Goal: Transaction & Acquisition: Book appointment/travel/reservation

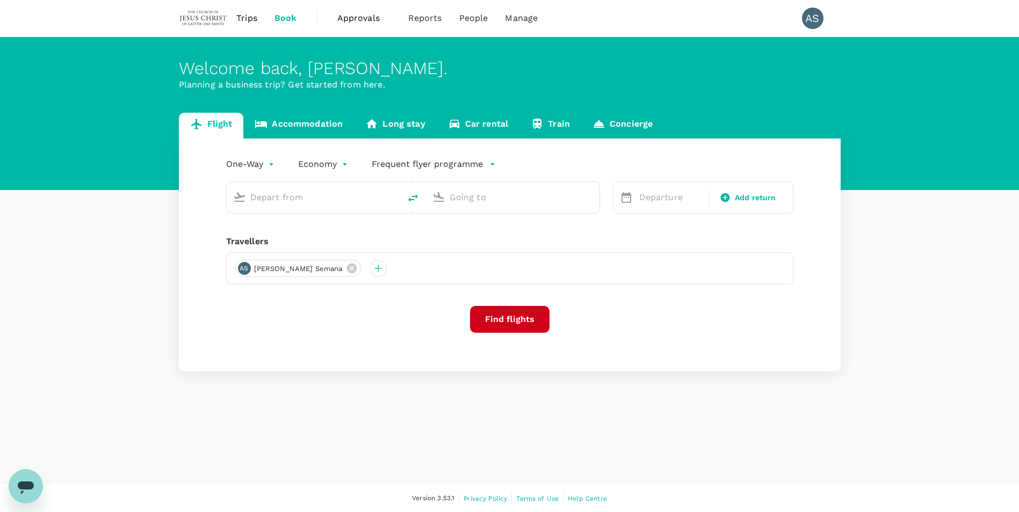
type input "Kuala Lumpur Intl (KUL)"
type input "Sibu (SBW)"
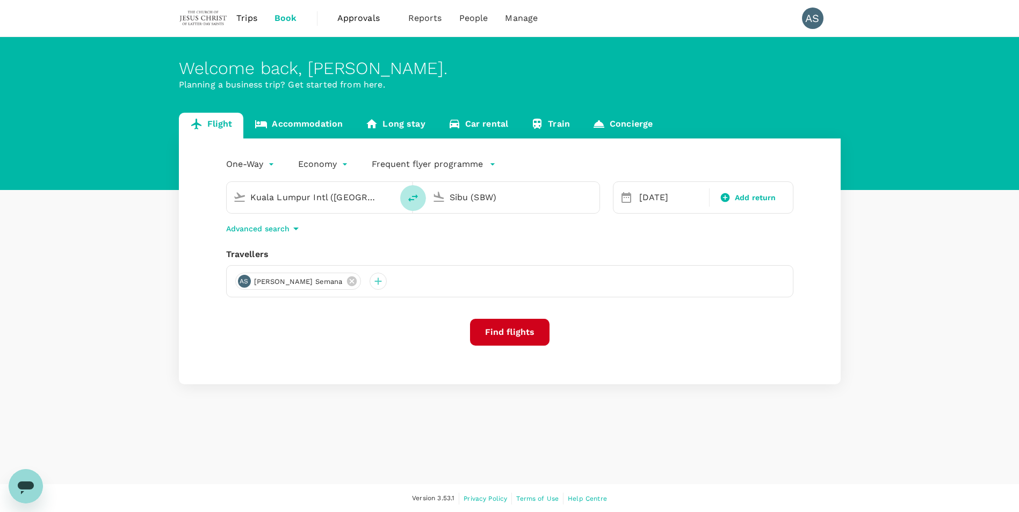
click at [410, 199] on icon "delete" at bounding box center [413, 198] width 10 height 8
type input "Sibu (SBW)"
type input "Kuala Lumpur Intl ([GEOGRAPHIC_DATA])"
click at [657, 197] on div "11 Oct" at bounding box center [671, 197] width 73 height 21
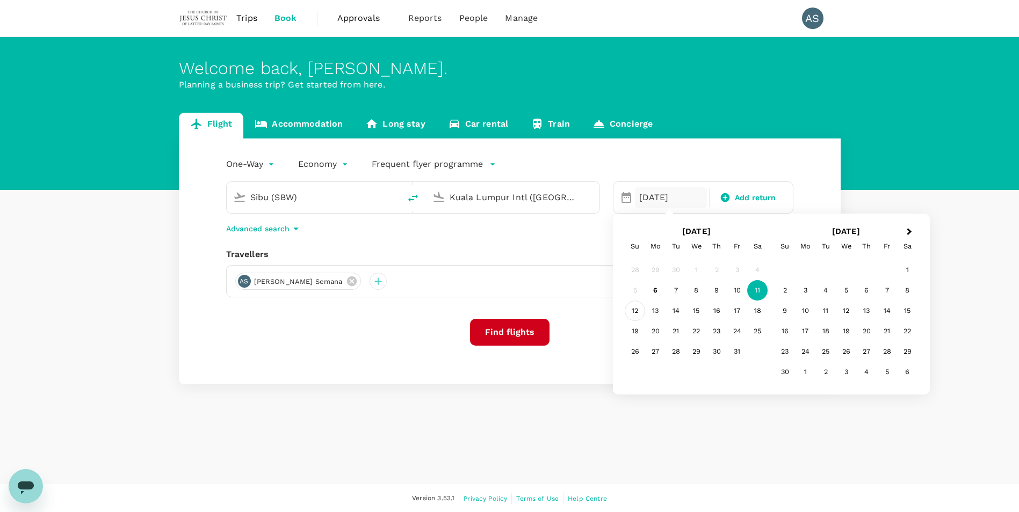
click at [641, 310] on div "12" at bounding box center [635, 311] width 20 height 20
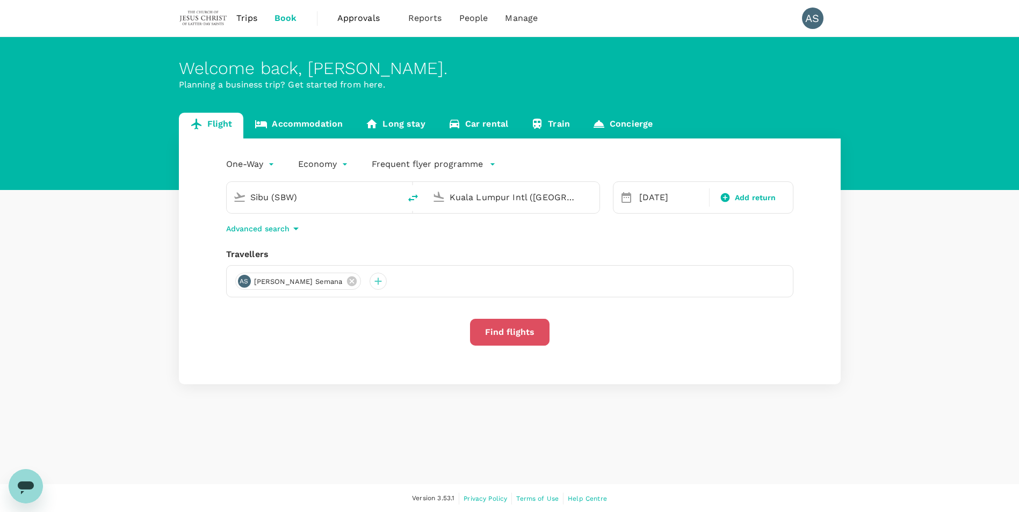
click at [520, 332] on button "Find flights" at bounding box center [509, 332] width 79 height 27
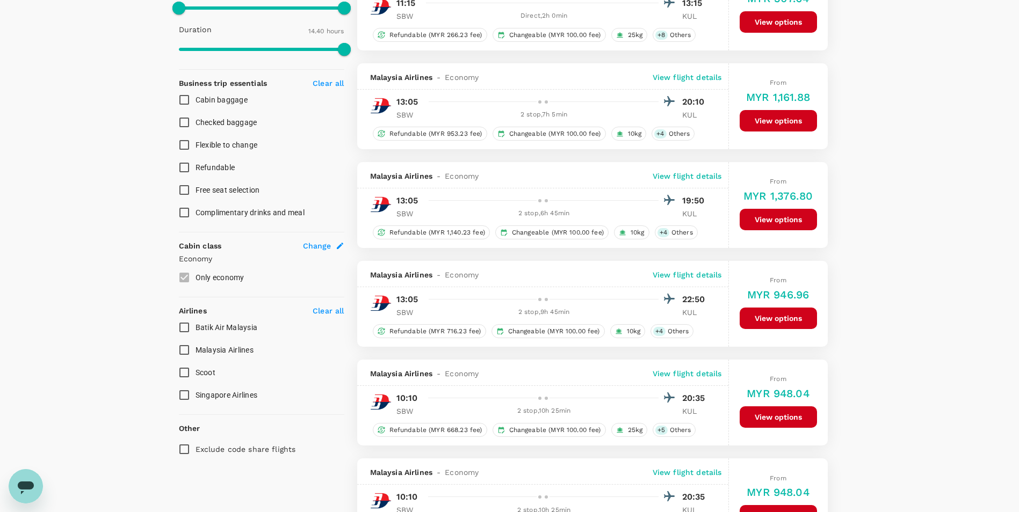
scroll to position [376, 0]
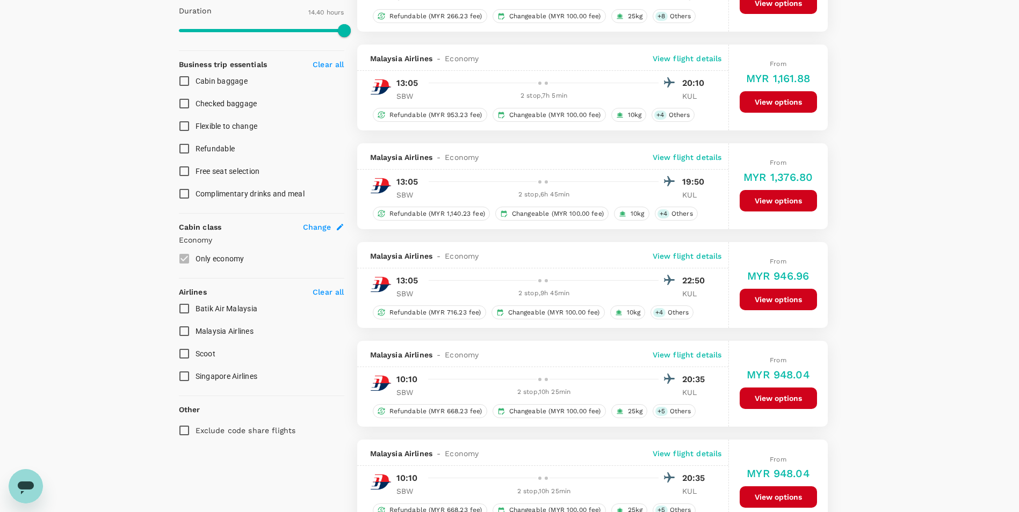
type input "1570"
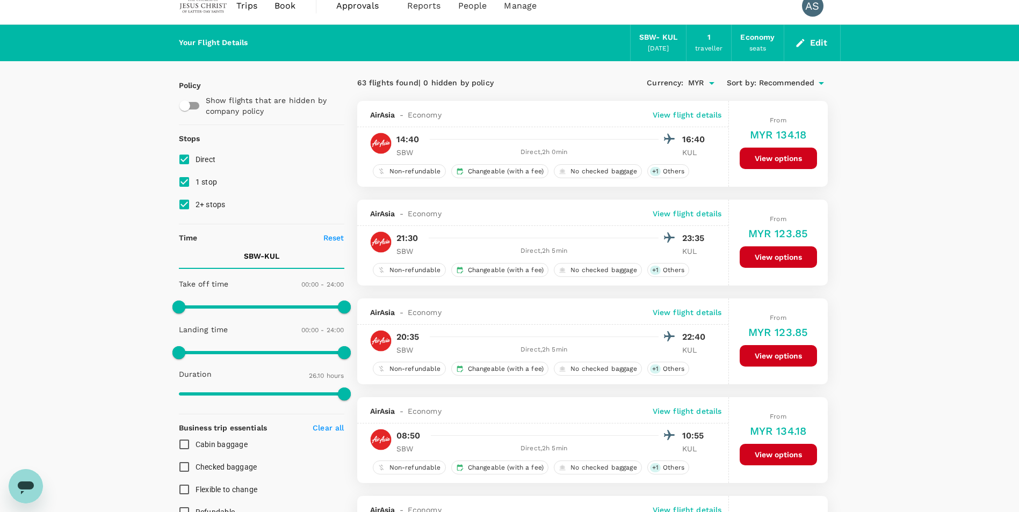
scroll to position [0, 0]
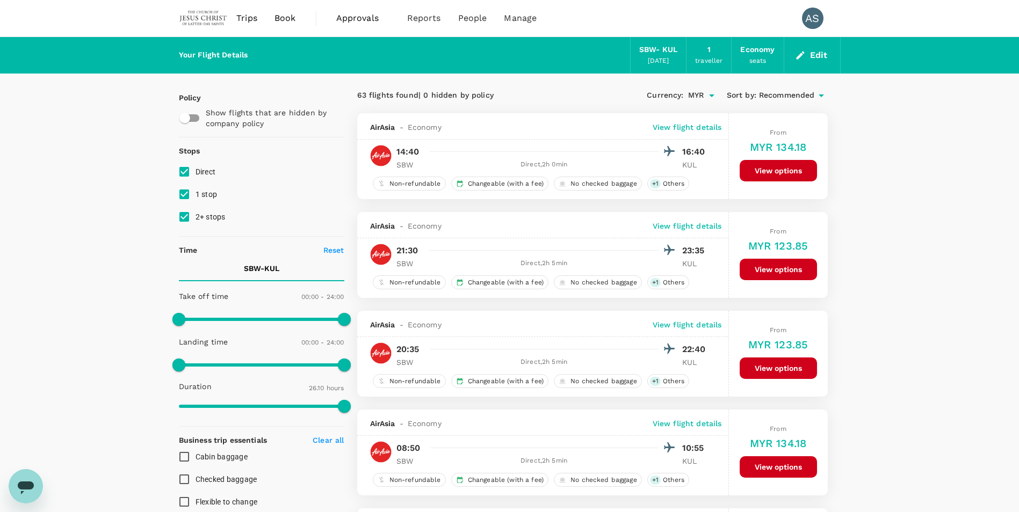
drag, startPoint x: 776, startPoint y: 171, endPoint x: 889, endPoint y: 189, distance: 114.7
click at [787, 166] on button "View options" at bounding box center [778, 170] width 77 height 21
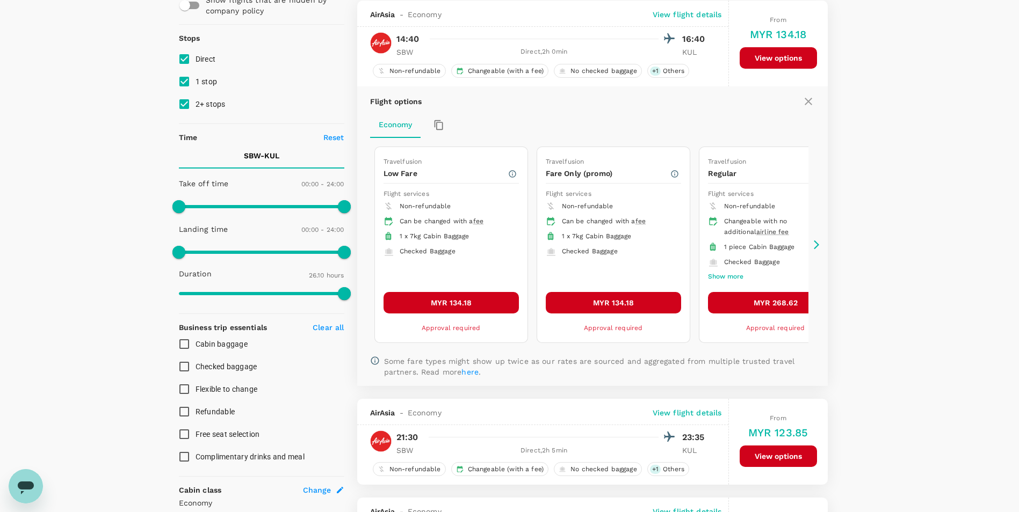
scroll to position [113, 0]
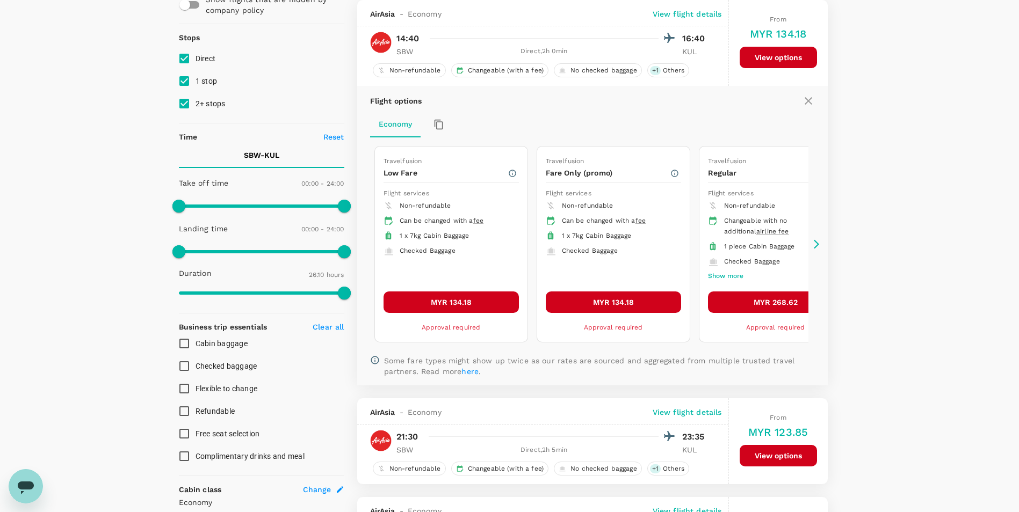
click at [449, 302] on button "MYR 134.18" at bounding box center [450, 302] width 135 height 21
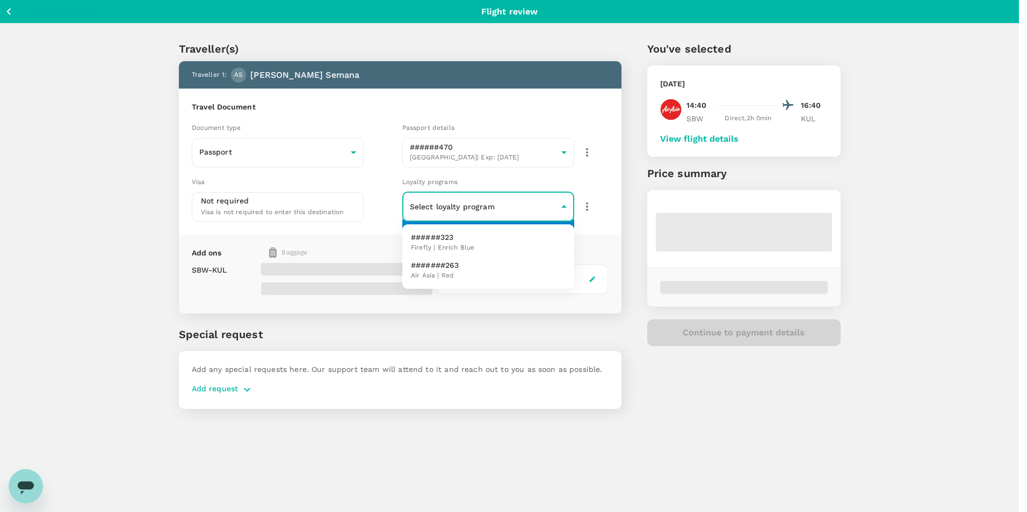
click at [552, 206] on body "Back to flight results Flight review Traveller(s) Traveller 1 : AS Angelo P. Se…" at bounding box center [513, 270] width 1027 height 541
click at [454, 272] on span "Air Asia | Red" at bounding box center [435, 276] width 48 height 11
type input "2431a520-3522-414e-aa30-26ecaeb21519"
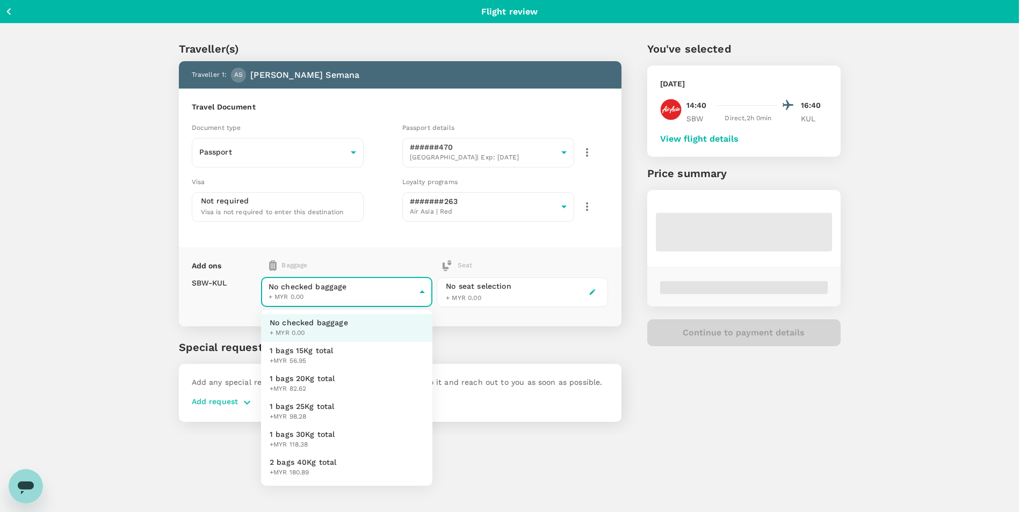
click at [421, 302] on body "Back to flight results Flight review Traveller(s) Traveller 1 : AS Angelo P. Se…" at bounding box center [513, 270] width 1027 height 541
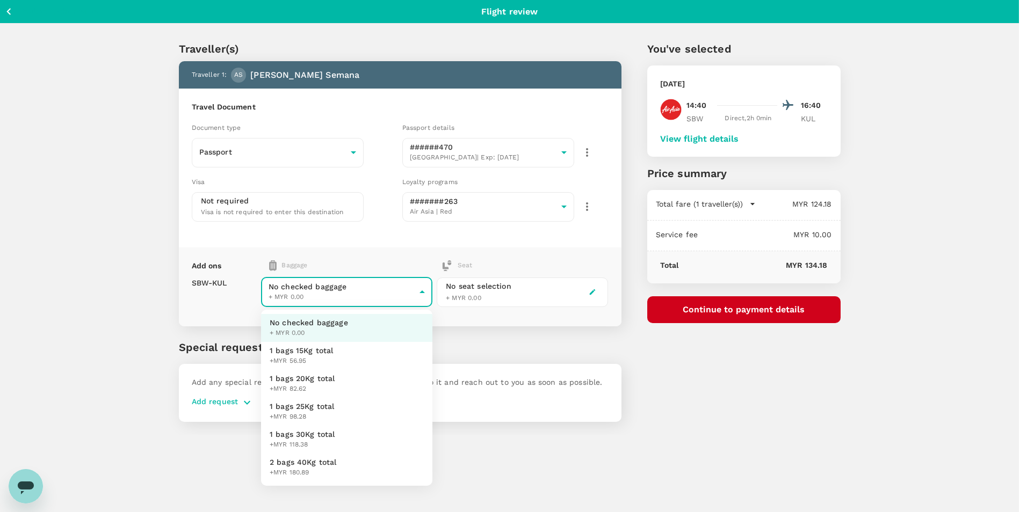
click at [489, 332] on div at bounding box center [513, 256] width 1027 height 512
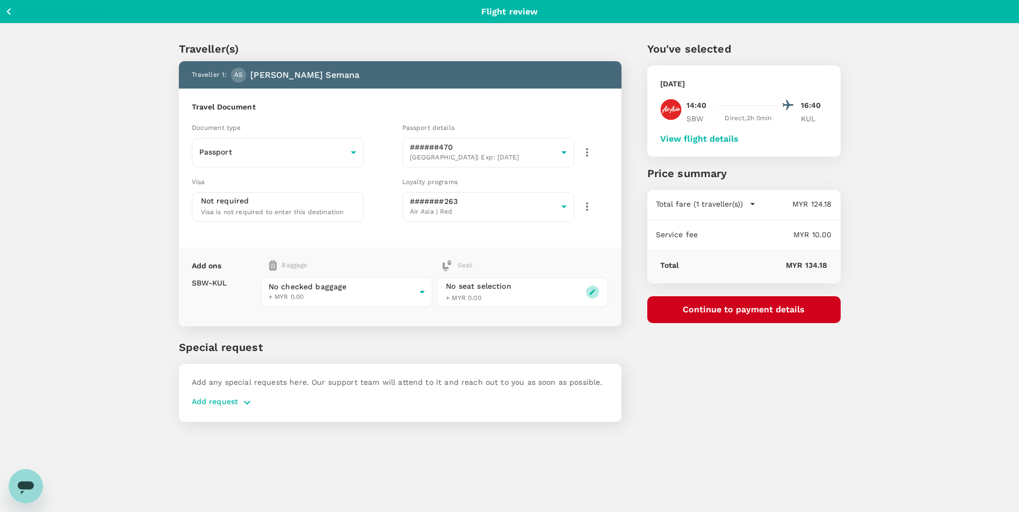
click at [594, 291] on icon "button" at bounding box center [593, 292] width 8 height 8
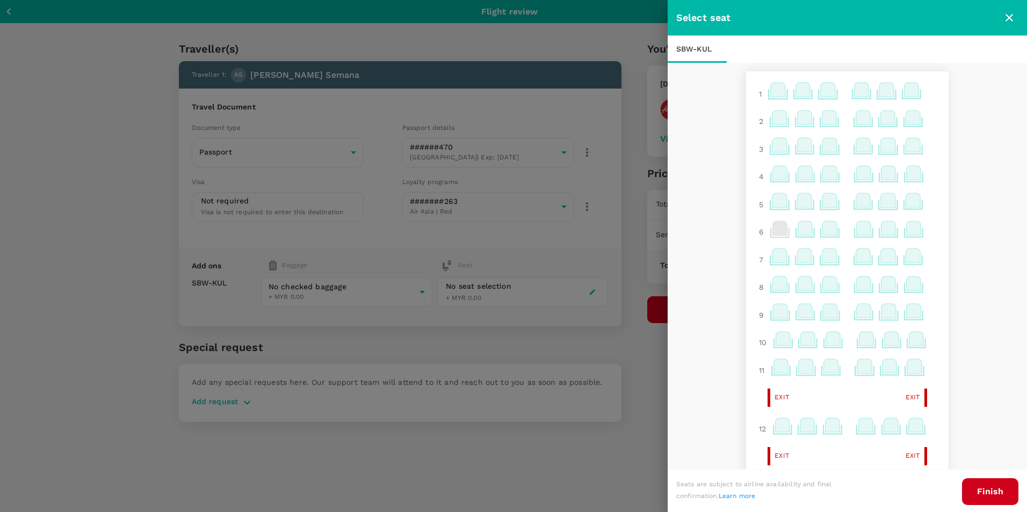
click at [771, 92] on icon at bounding box center [778, 90] width 15 height 14
click at [903, 150] on p "Select" at bounding box center [899, 150] width 24 height 11
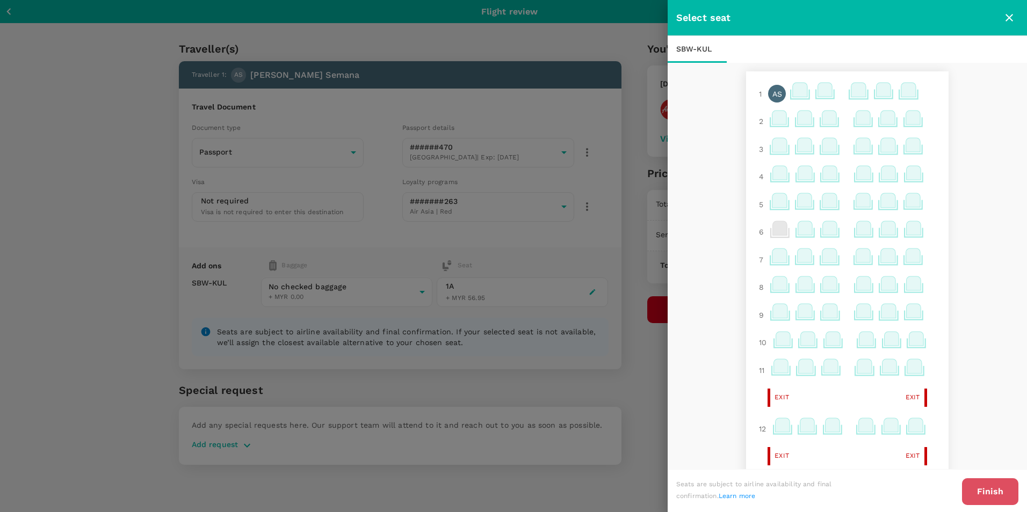
click at [994, 489] on button "Finish" at bounding box center [990, 492] width 56 height 27
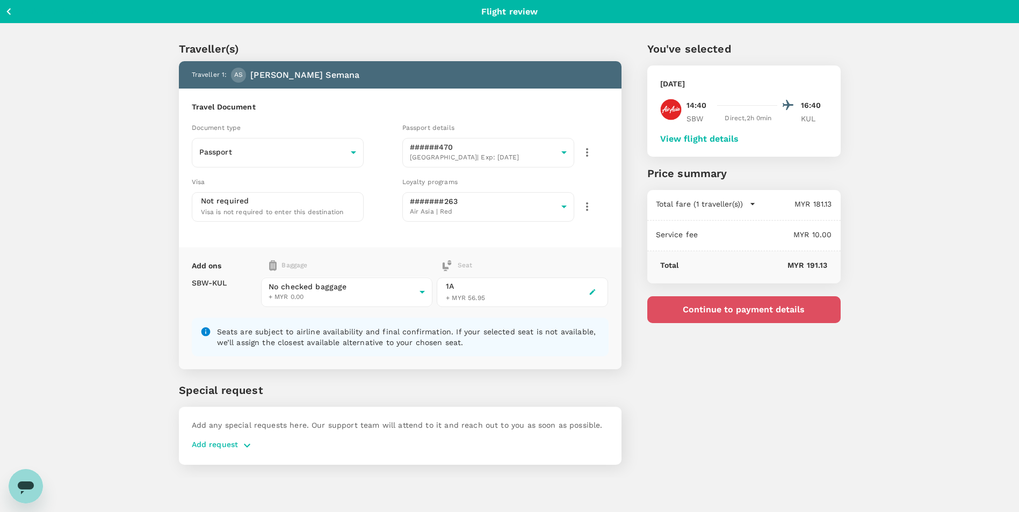
click at [753, 308] on button "Continue to payment details" at bounding box center [743, 309] width 193 height 27
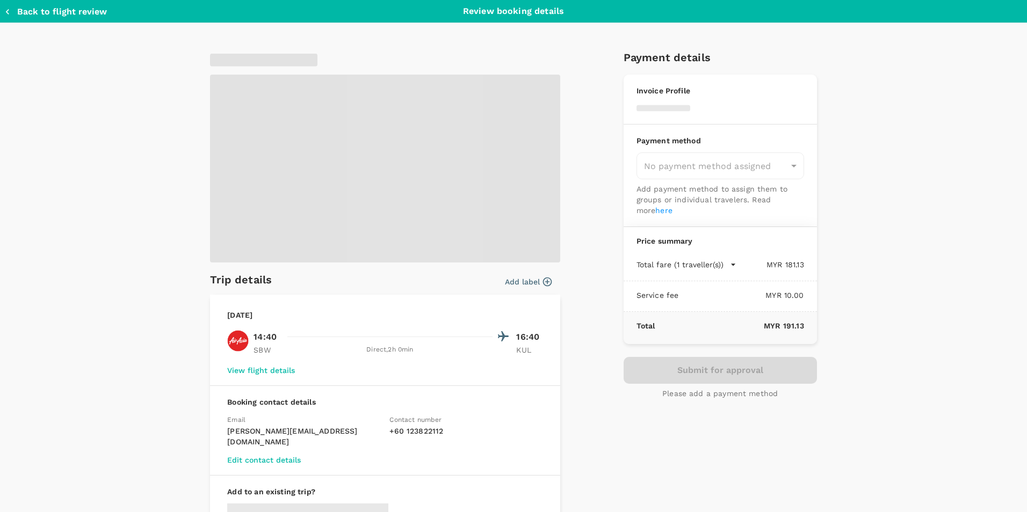
type input "9de6cba7-9cda-4b8b-b421-ac4017fc4bc9"
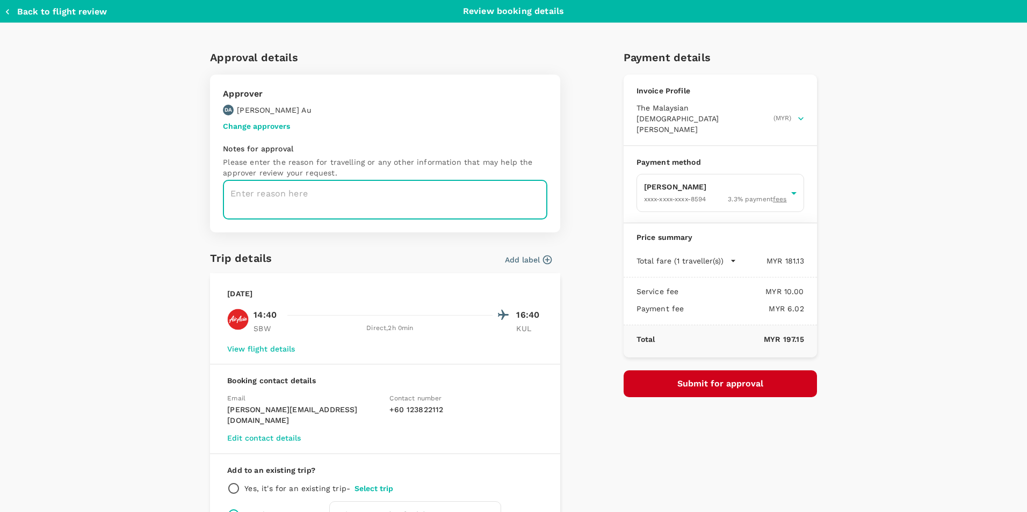
click at [364, 187] on textarea at bounding box center [385, 199] width 324 height 39
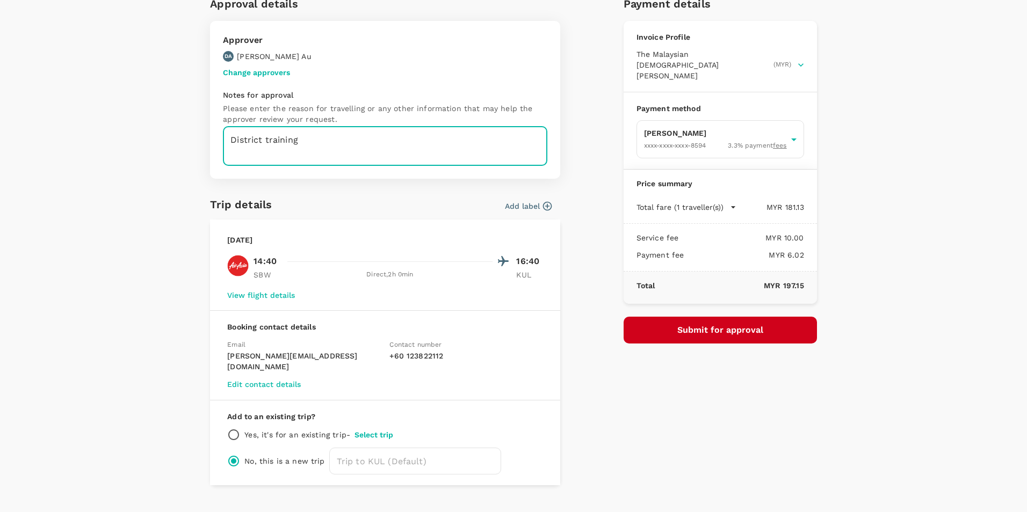
type textarea "District training"
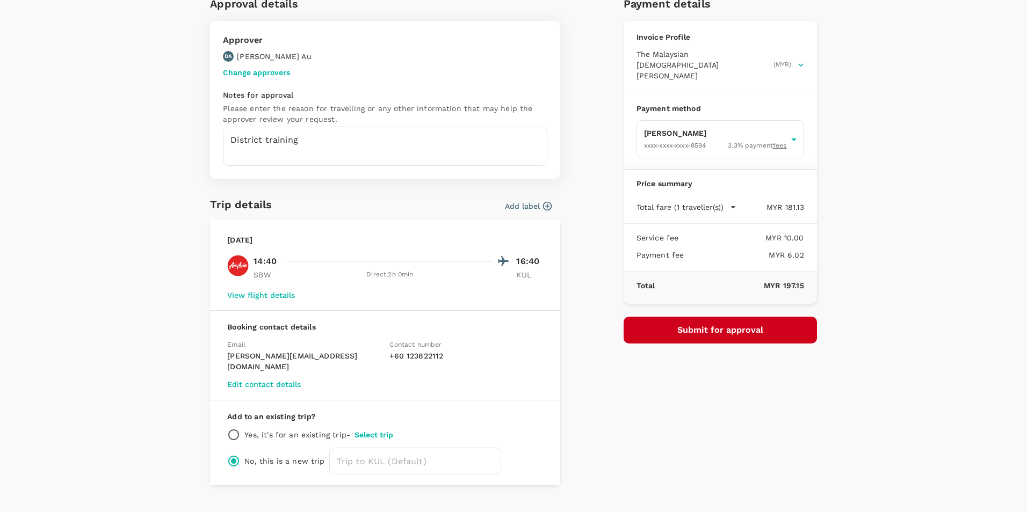
click at [795, 60] on icon "button" at bounding box center [800, 65] width 11 height 11
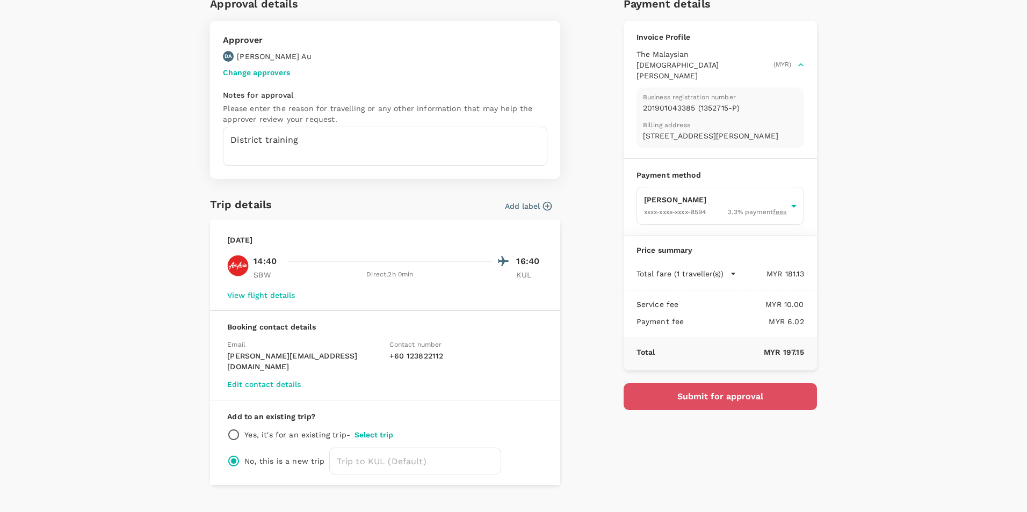
click at [715, 409] on button "Submit for approval" at bounding box center [720, 396] width 193 height 27
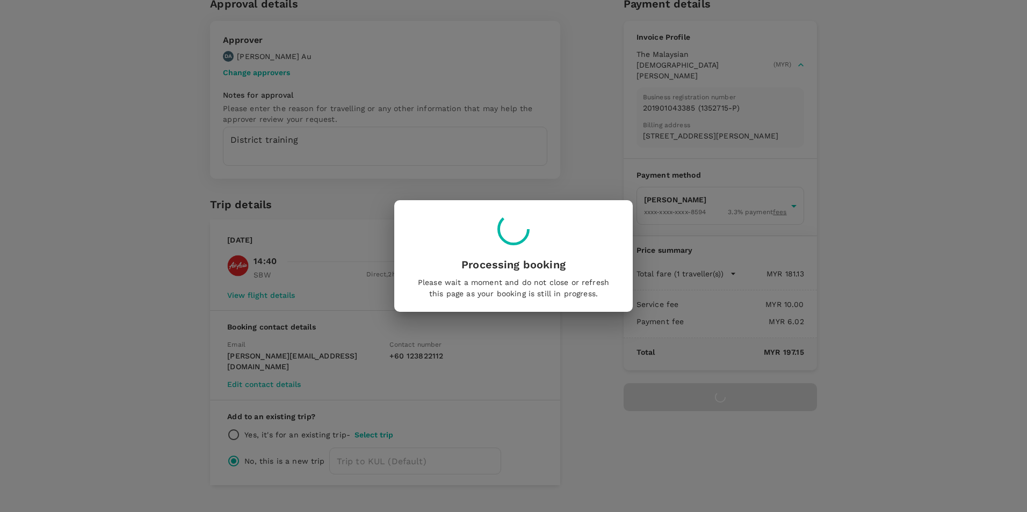
scroll to position [0, 0]
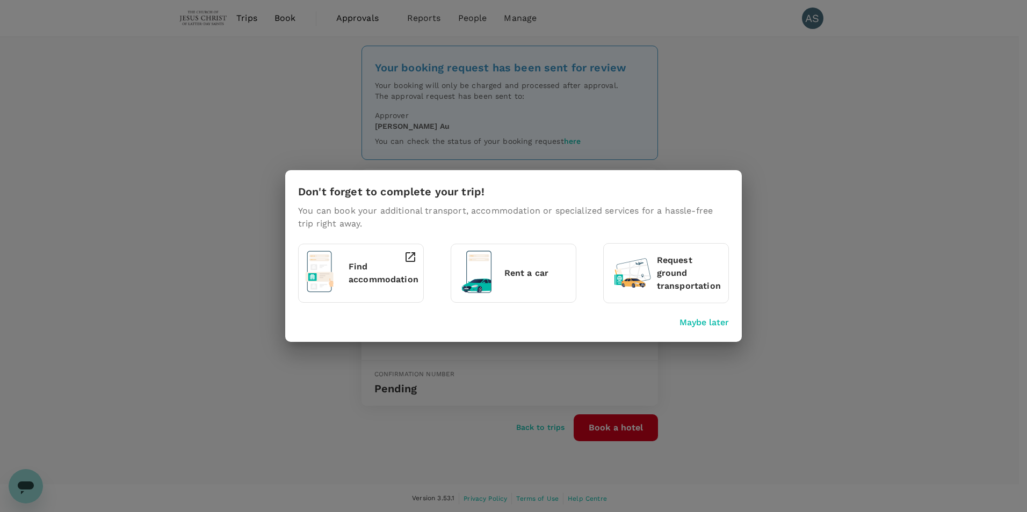
click at [700, 325] on p "Maybe later" at bounding box center [703, 322] width 49 height 13
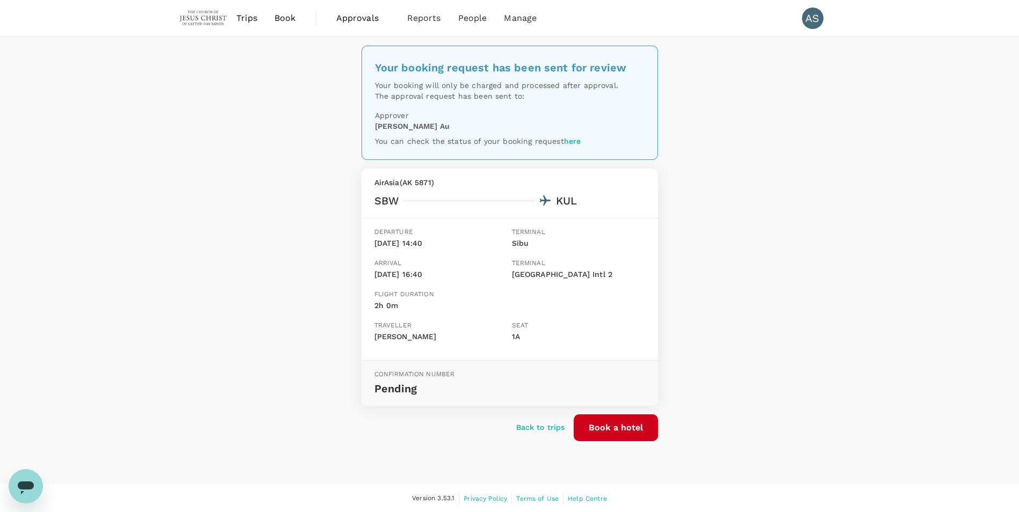
click at [535, 429] on p "Back to trips" at bounding box center [540, 427] width 49 height 11
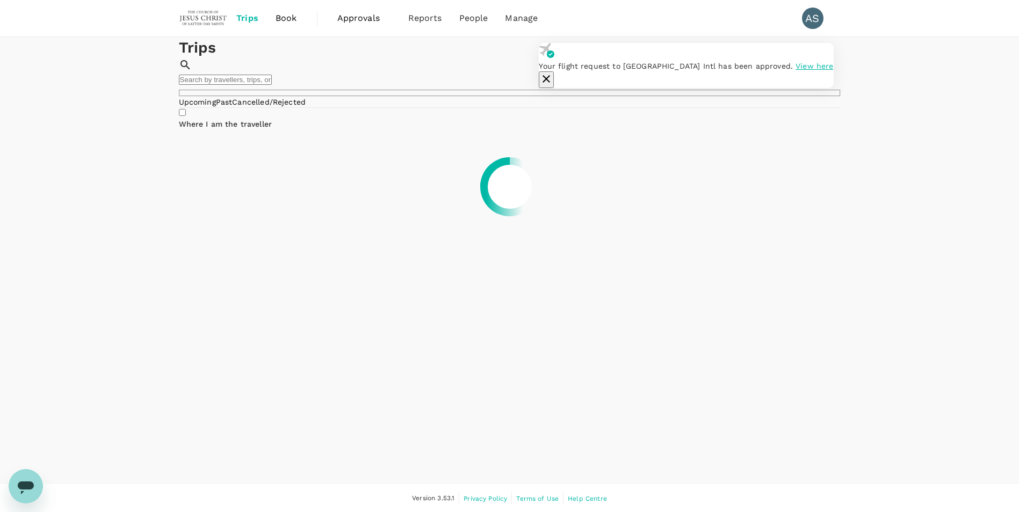
click at [288, 21] on span "Book" at bounding box center [286, 18] width 21 height 13
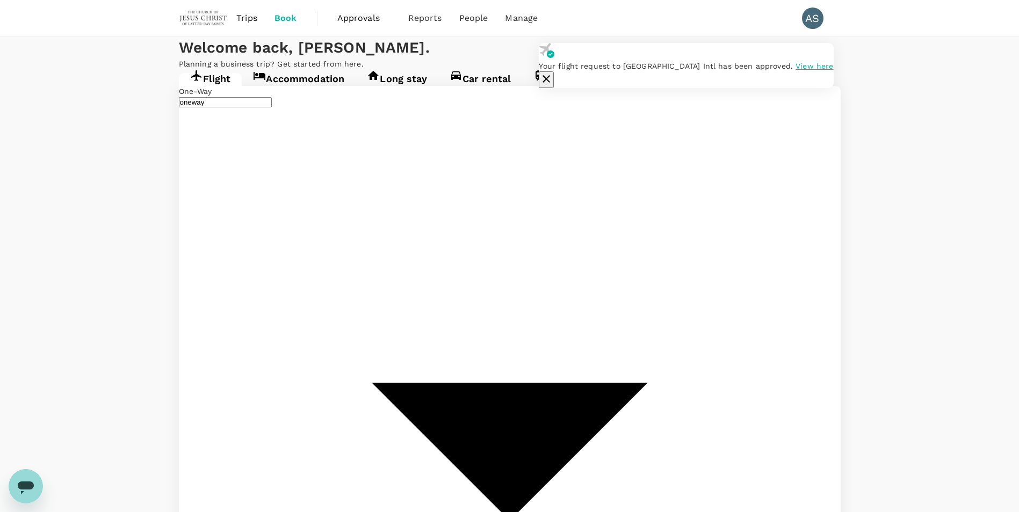
type input "Sibu (SBW)"
type input "Kuala Lumpur Intl ([GEOGRAPHIC_DATA])"
type input "Sibu (SBW)"
type input "Kuala Lumpur Intl ([GEOGRAPHIC_DATA])"
drag, startPoint x: 305, startPoint y: 197, endPoint x: 249, endPoint y: 195, distance: 55.3
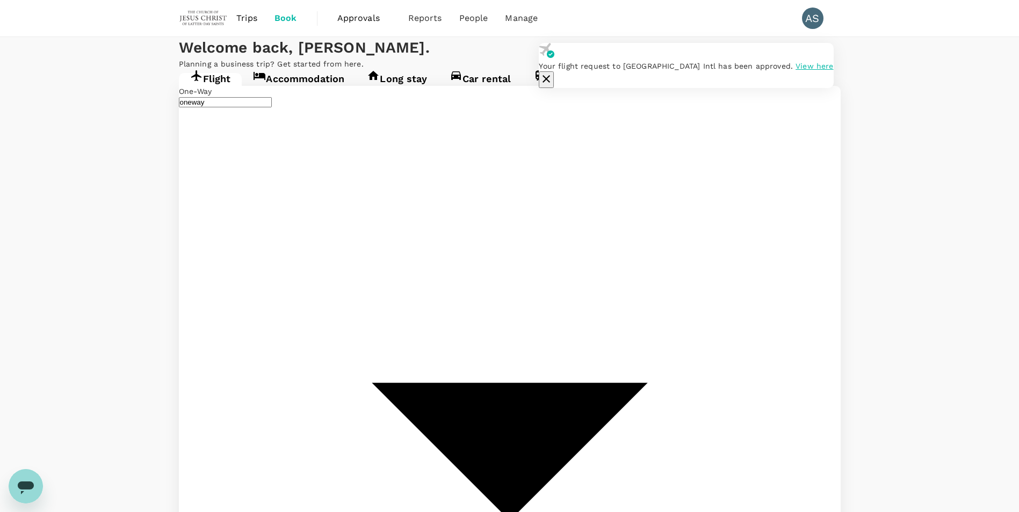
type input "Ngurah Rai Intl (DPS)"
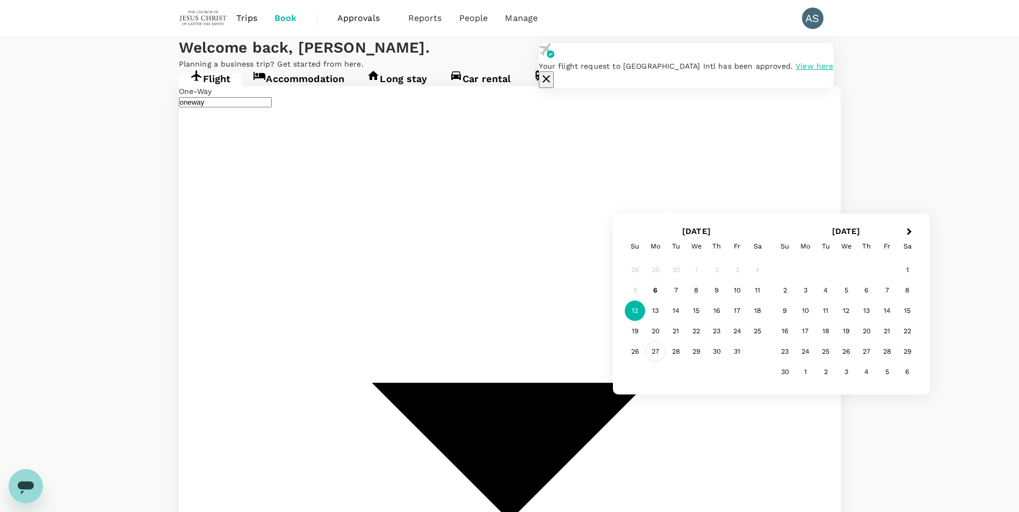
type input "Dili, [GEOGRAPHIC_DATA] (any)"
click at [655, 351] on div "27" at bounding box center [655, 352] width 20 height 20
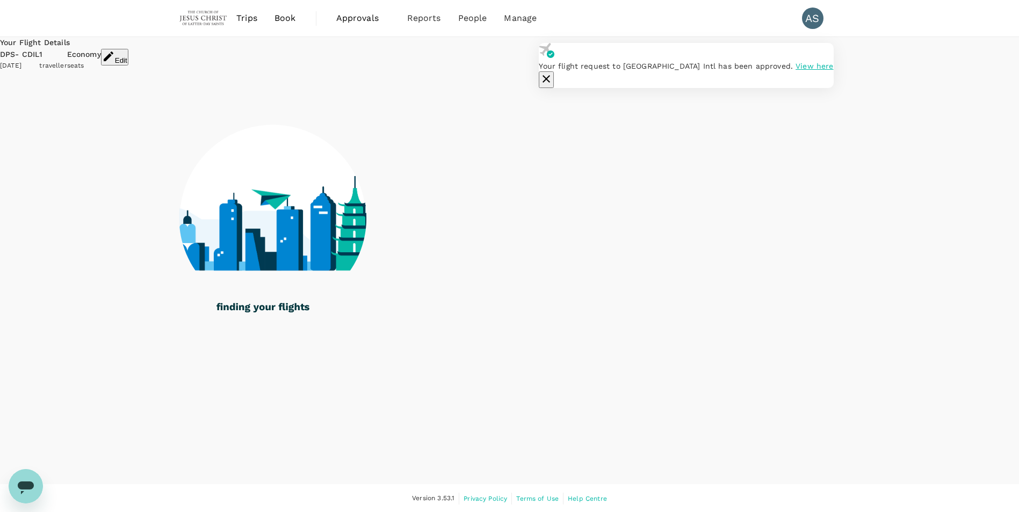
click at [553, 73] on icon "button" at bounding box center [546, 79] width 13 height 13
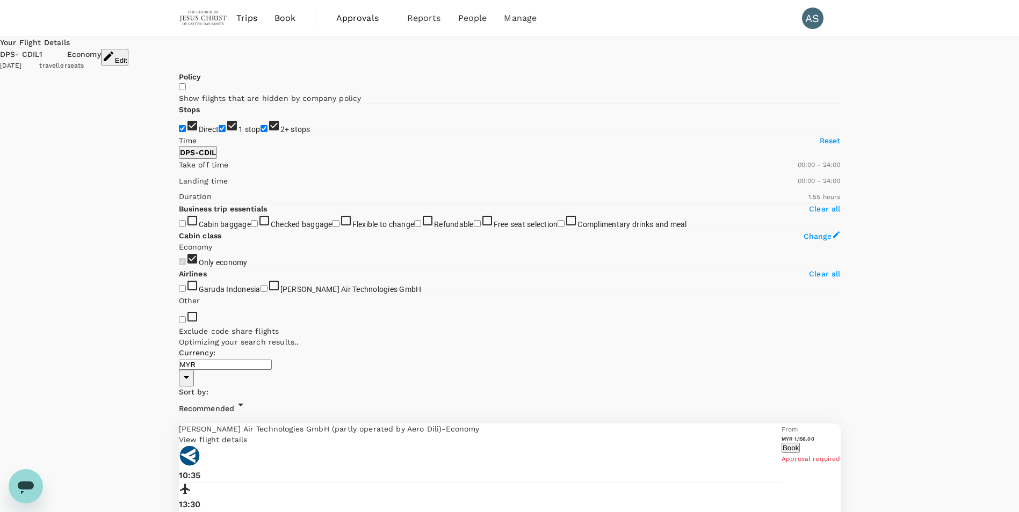
click at [128, 54] on button "Edit" at bounding box center [114, 57] width 27 height 17
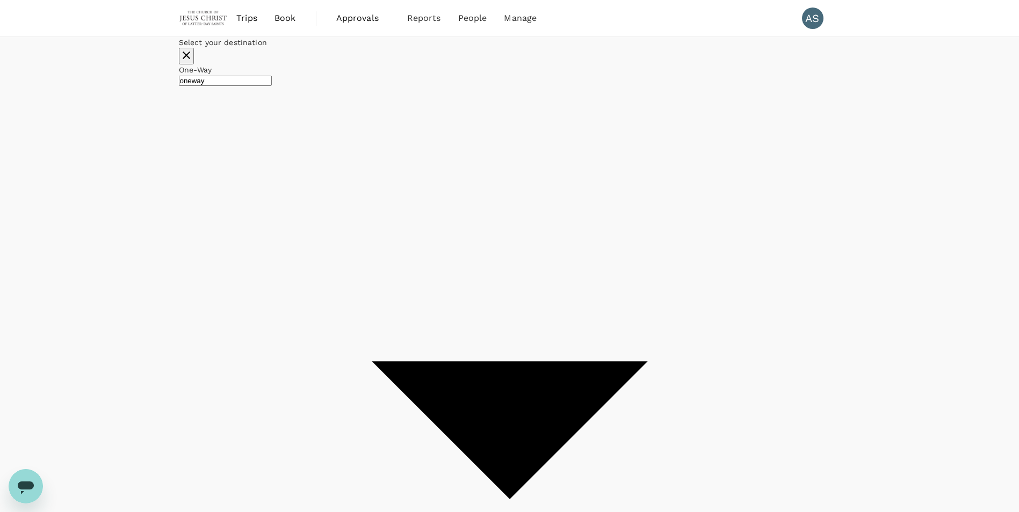
type input "Ngurah Rai Intl (DPS)"
type input "Dili, [GEOGRAPHIC_DATA] (any)"
type input "roundtrip"
click at [477, 233] on div "28" at bounding box center [467, 223] width 20 height 20
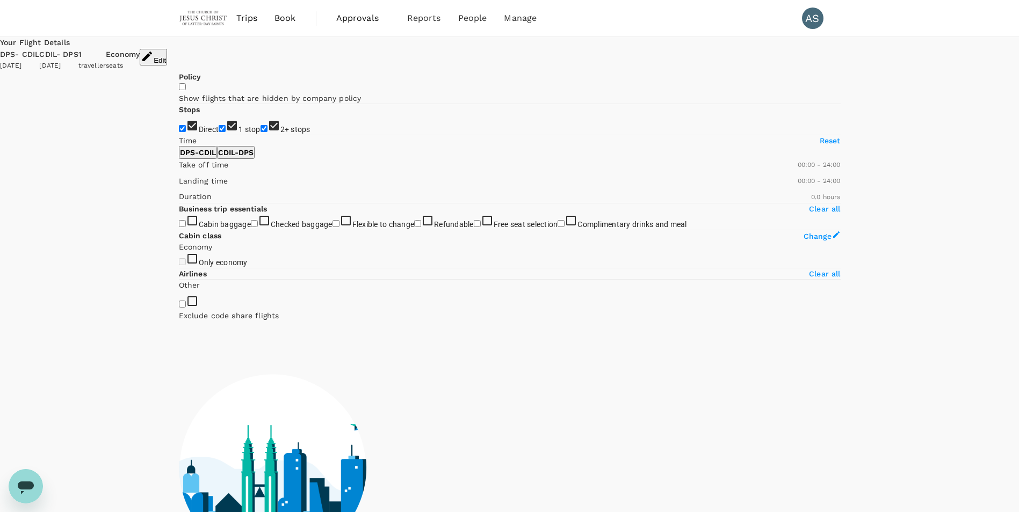
checkbox input "true"
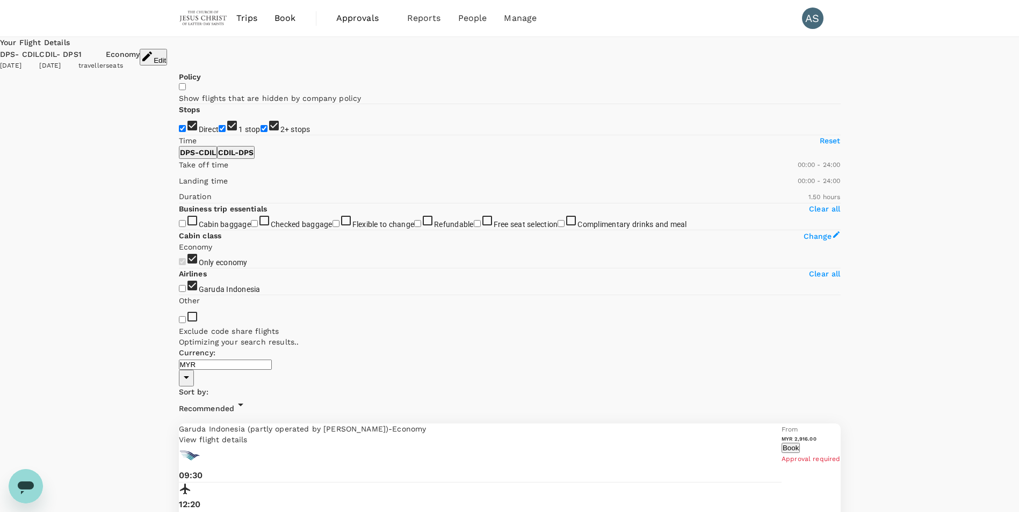
checkbox input "false"
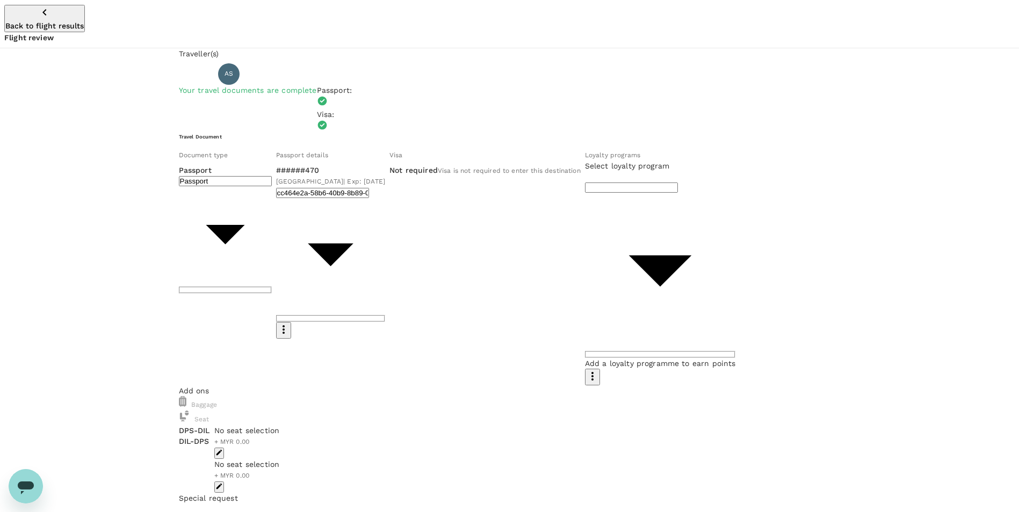
click at [38, 11] on icon "button" at bounding box center [44, 12] width 13 height 13
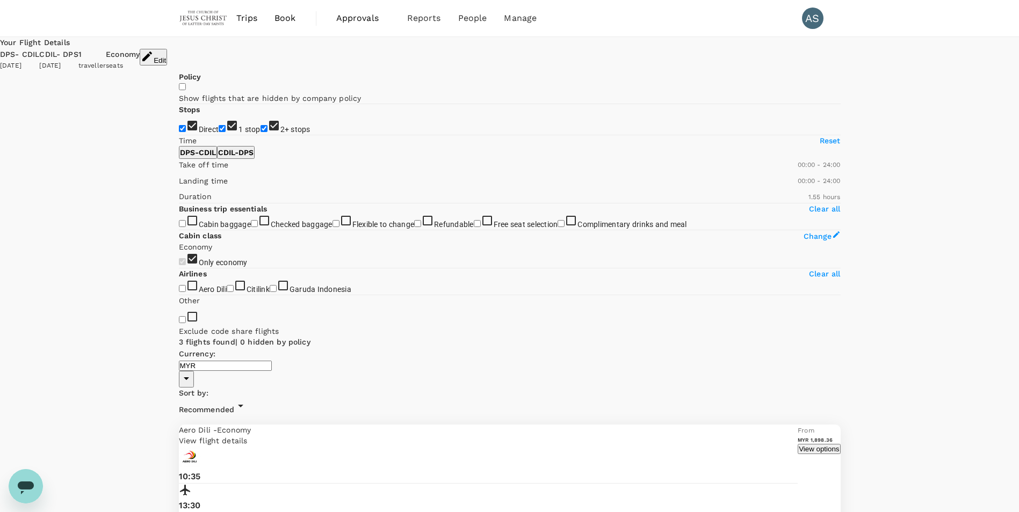
click at [167, 54] on button "Edit" at bounding box center [153, 57] width 27 height 17
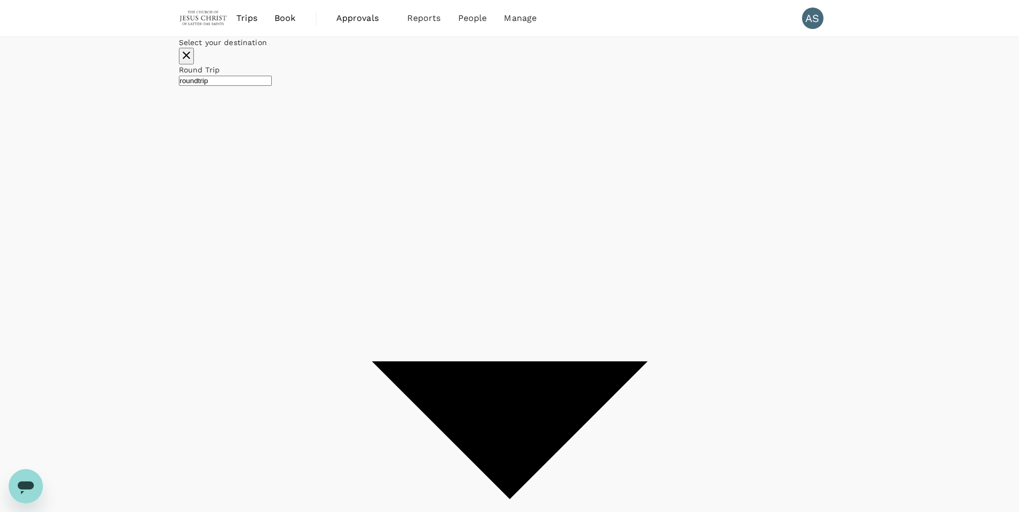
type input "Ngurah Rai Intl (DPS)"
type input "Dili, [GEOGRAPHIC_DATA] (any)"
type input "Ngurah Rai Intl (DPS)"
type input "Dili, [GEOGRAPHIC_DATA] (any)"
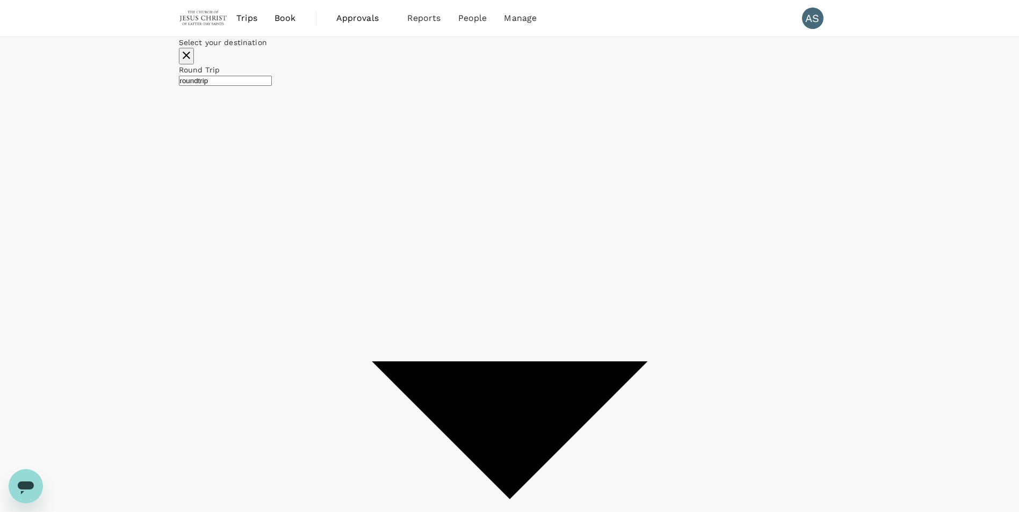
type input "Dili, [GEOGRAPHIC_DATA] (any)"
type input "Ngurah Rai Intl (DPS)"
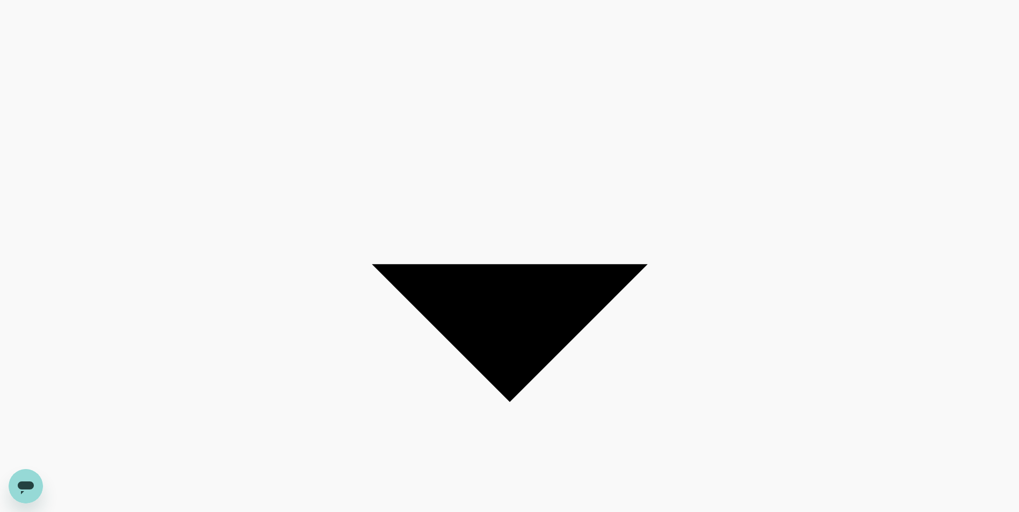
scroll to position [107, 0]
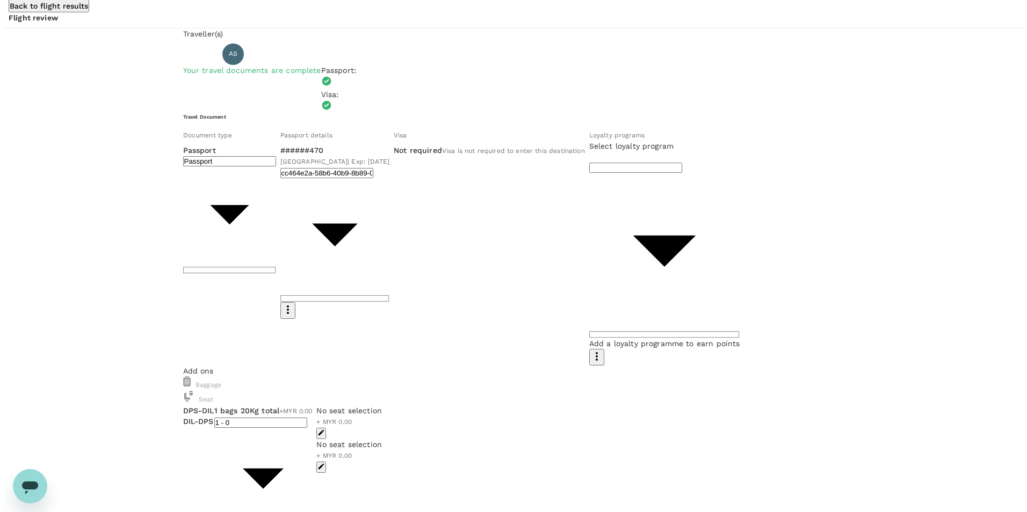
scroll to position [29, 0]
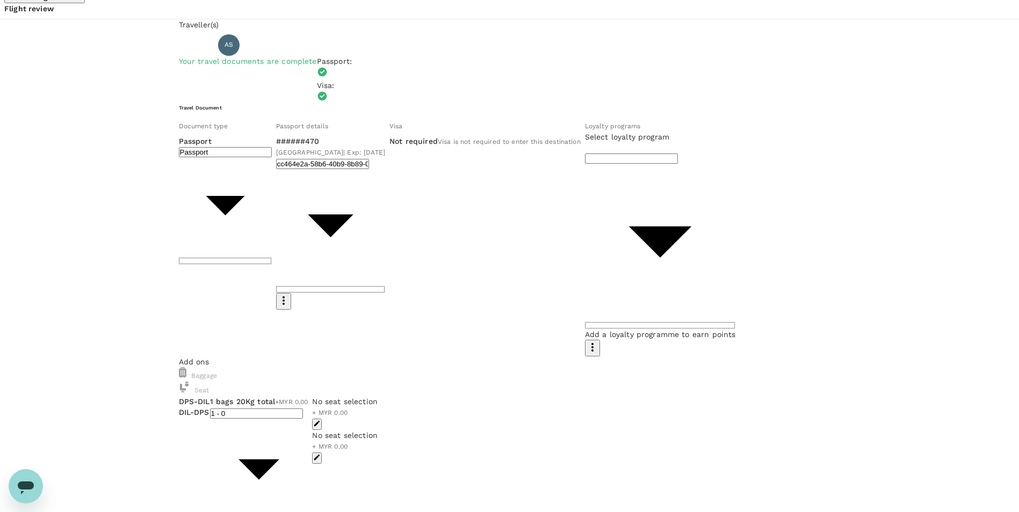
click at [321, 420] on icon "button" at bounding box center [317, 424] width 8 height 8
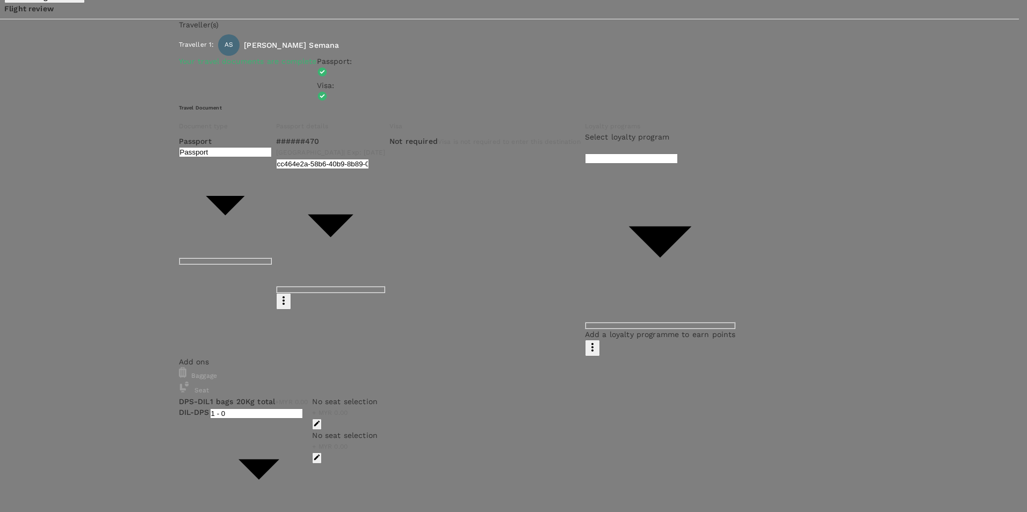
scroll to position [0, 0]
click at [186, 133] on p "Select" at bounding box center [138, 127] width 95 height 11
click at [595, 315] on div at bounding box center [513, 256] width 1027 height 512
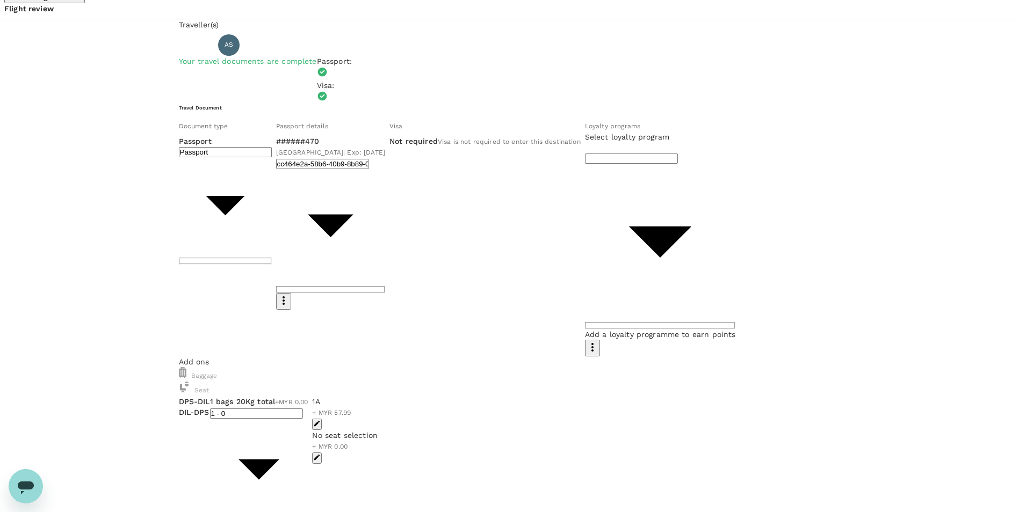
click at [320, 455] on icon "button" at bounding box center [317, 458] width 6 height 6
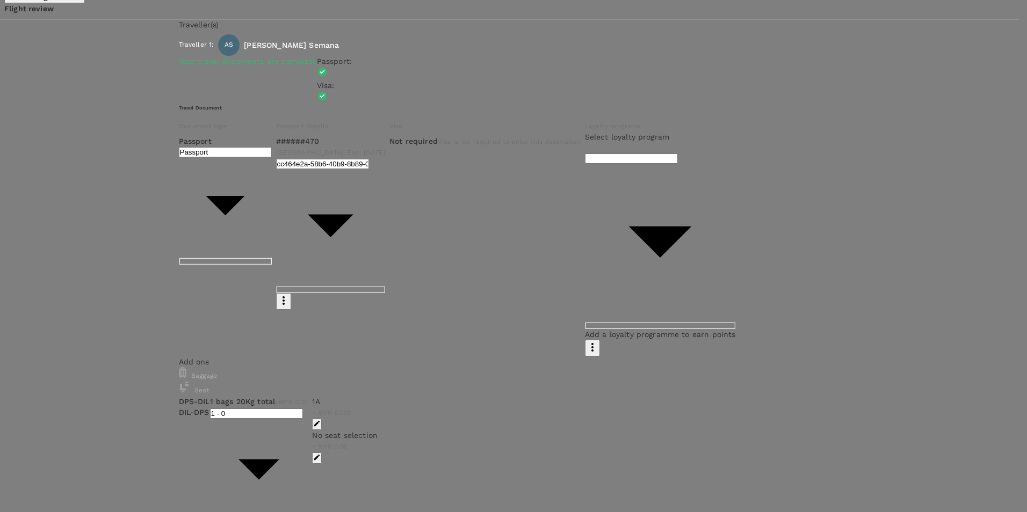
click at [186, 133] on p "Select" at bounding box center [138, 127] width 95 height 11
click at [632, 266] on div at bounding box center [513, 256] width 1027 height 512
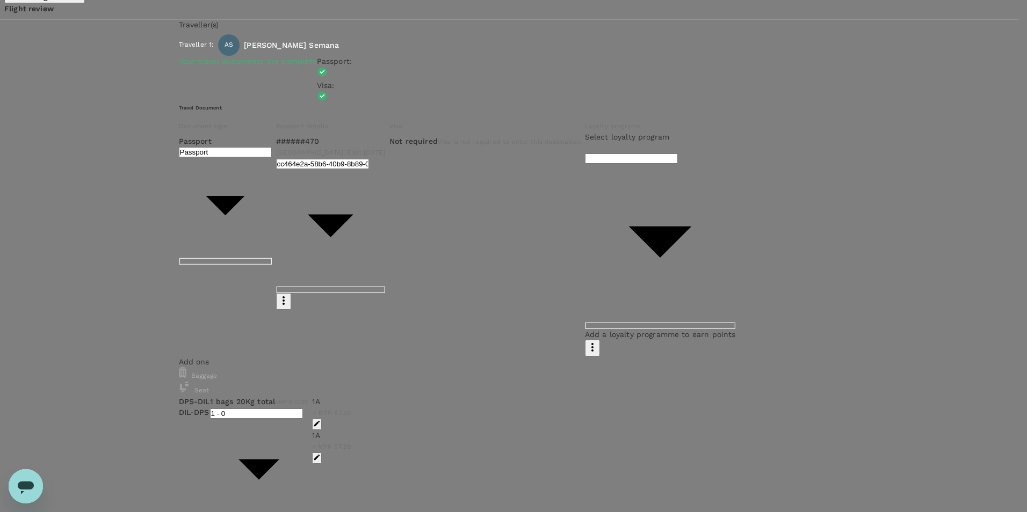
type input "9de6cba7-9cda-4b8b-b421-ac4017fc4bc9"
type textarea "Meeting with record custodians"
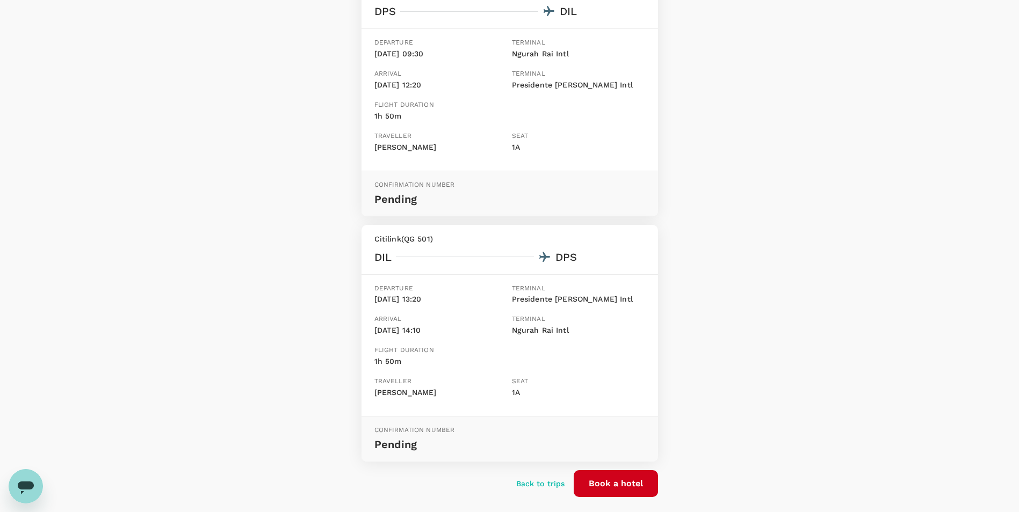
scroll to position [238, 0]
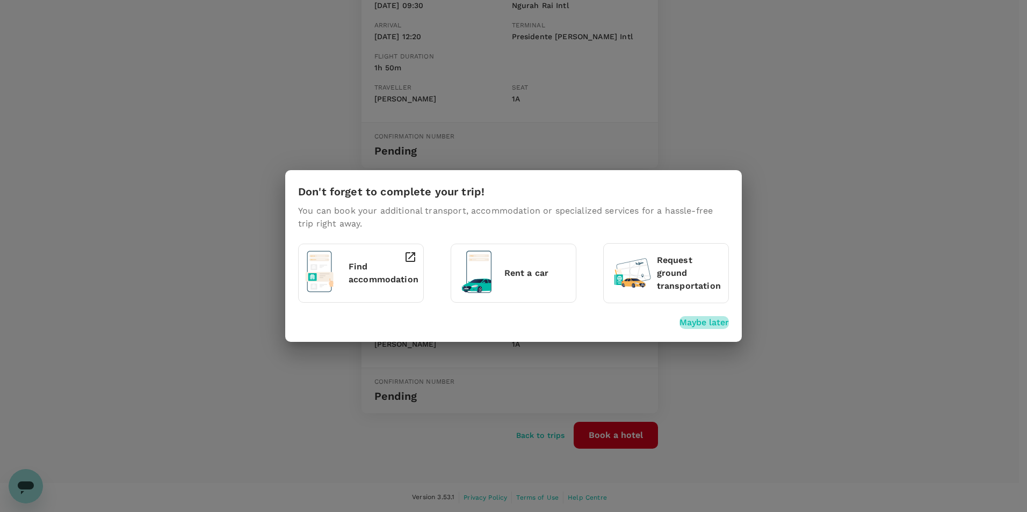
click at [713, 323] on p "Maybe later" at bounding box center [703, 322] width 49 height 13
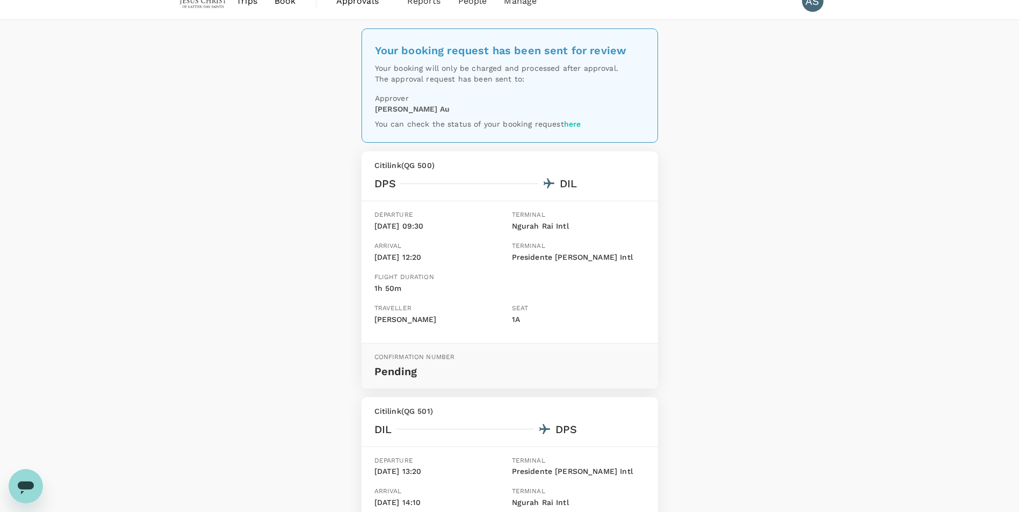
scroll to position [0, 0]
